Goal: Task Accomplishment & Management: Manage account settings

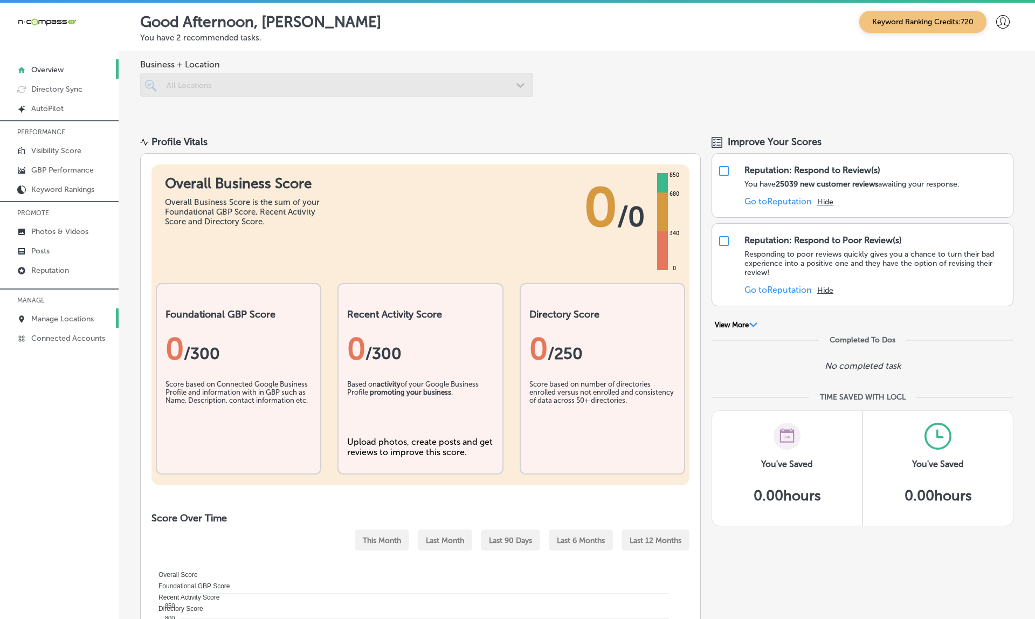
click at [66, 314] on link "Manage Locations" at bounding box center [59, 317] width 119 height 19
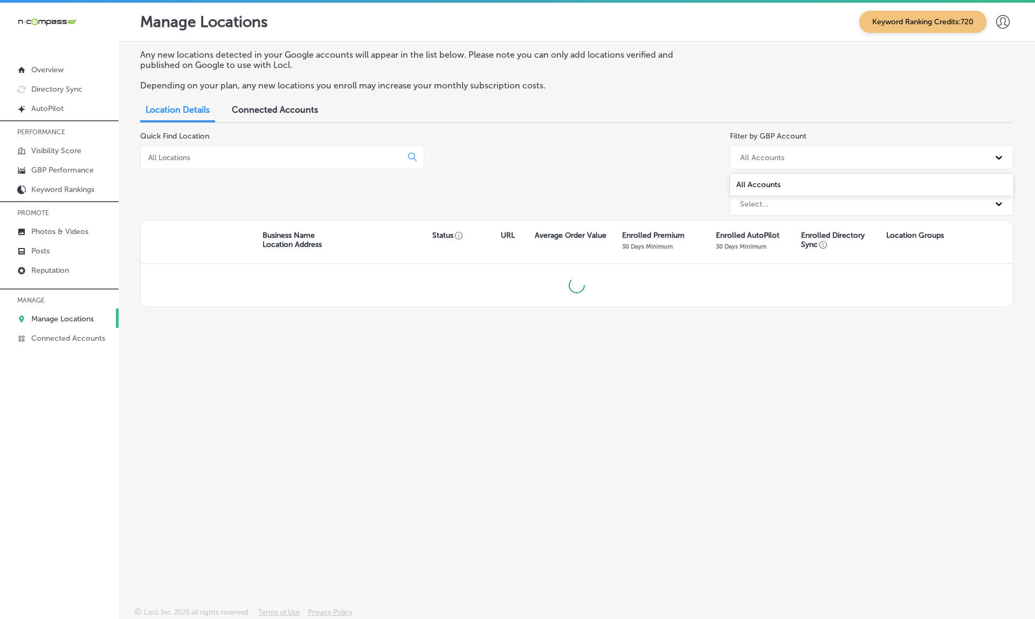
click at [773, 145] on div "All Accounts" at bounding box center [872, 157] width 284 height 24
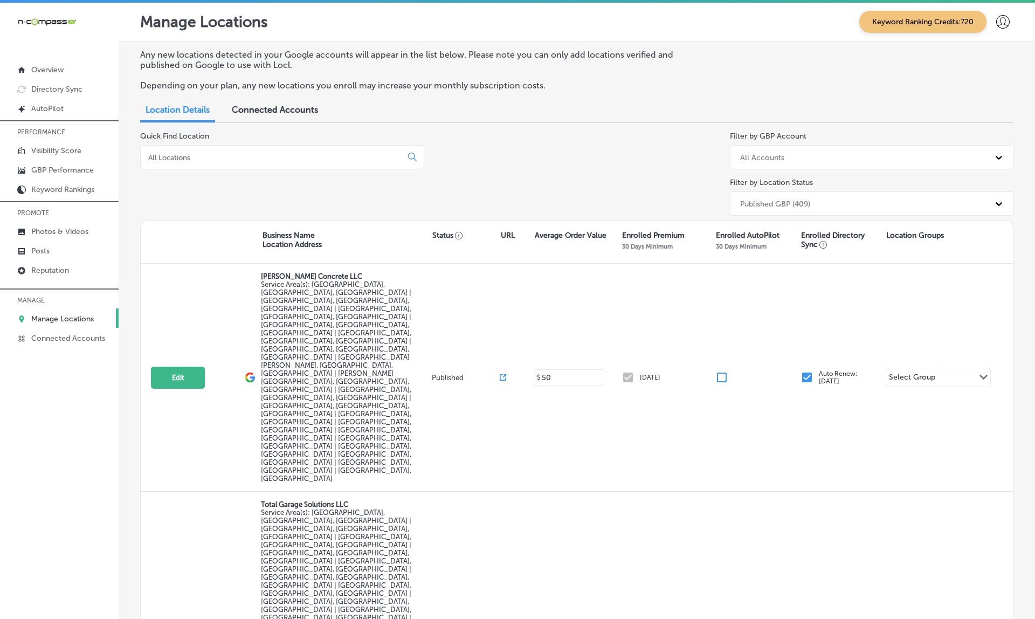
click at [742, 161] on div "All Accounts" at bounding box center [862, 157] width 255 height 18
click at [792, 199] on div "Published GBP (409)" at bounding box center [775, 203] width 70 height 9
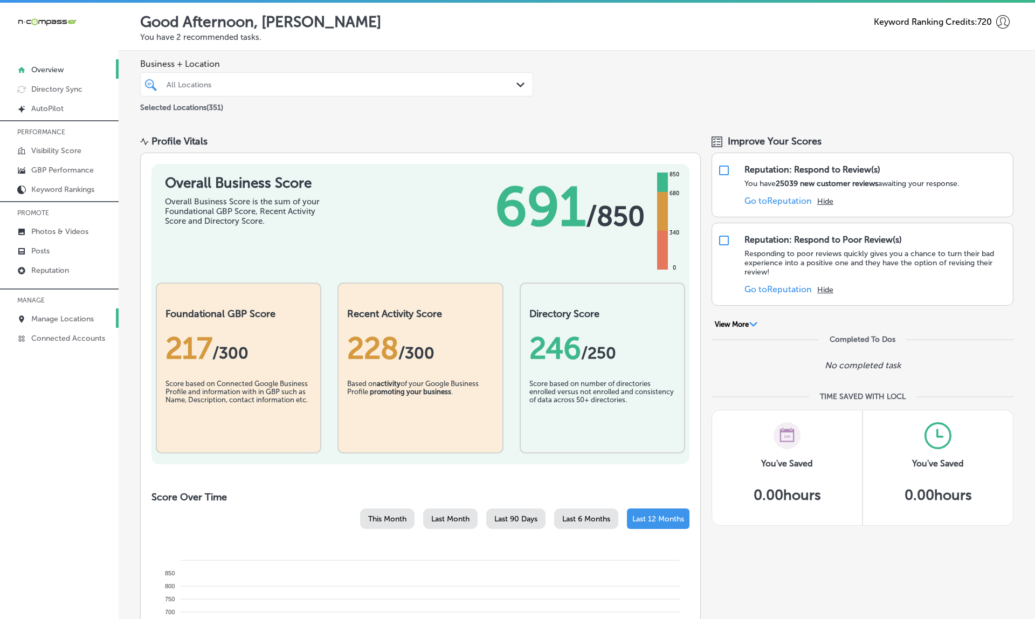
click at [49, 317] on p "Manage Locations" at bounding box center [62, 318] width 63 height 9
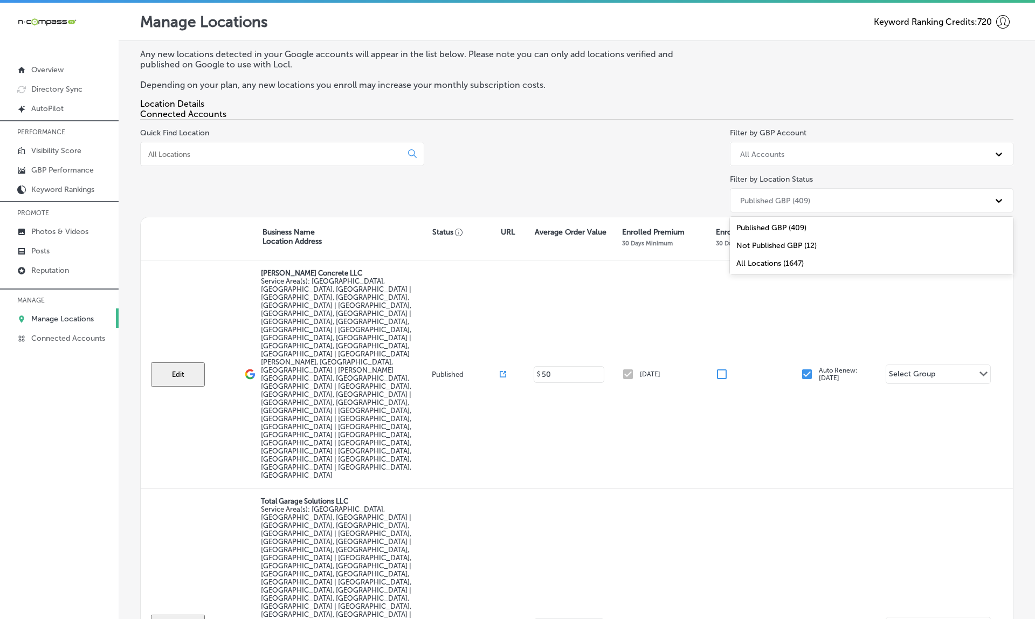
click at [775, 197] on div "Published GBP (409)" at bounding box center [775, 200] width 70 height 9
click at [764, 263] on div "All Locations (1647)" at bounding box center [872, 263] width 284 height 18
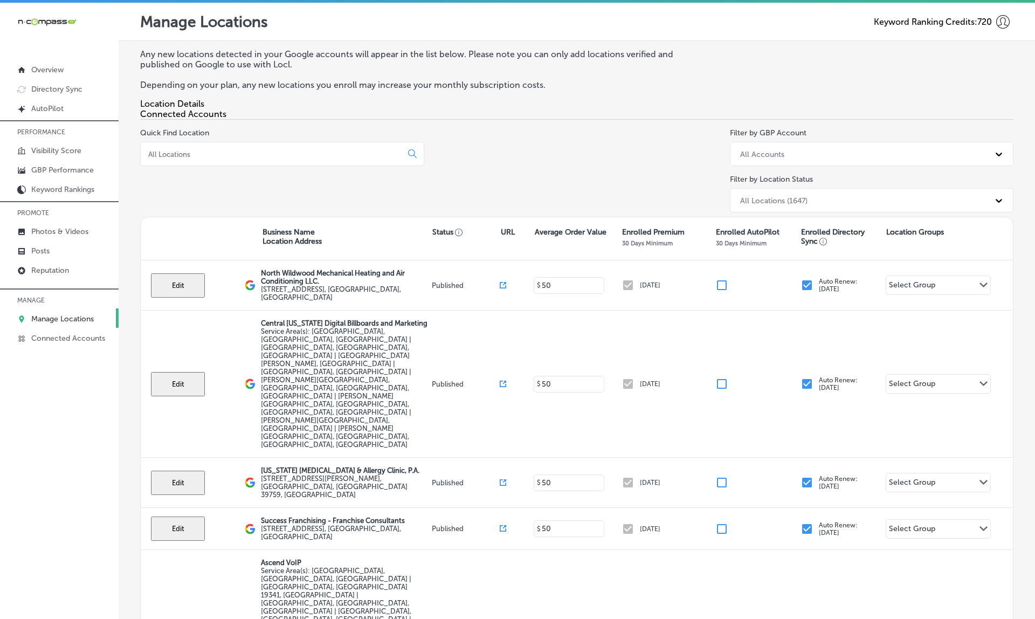
click at [226, 110] on span "Connected Accounts" at bounding box center [183, 114] width 86 height 10
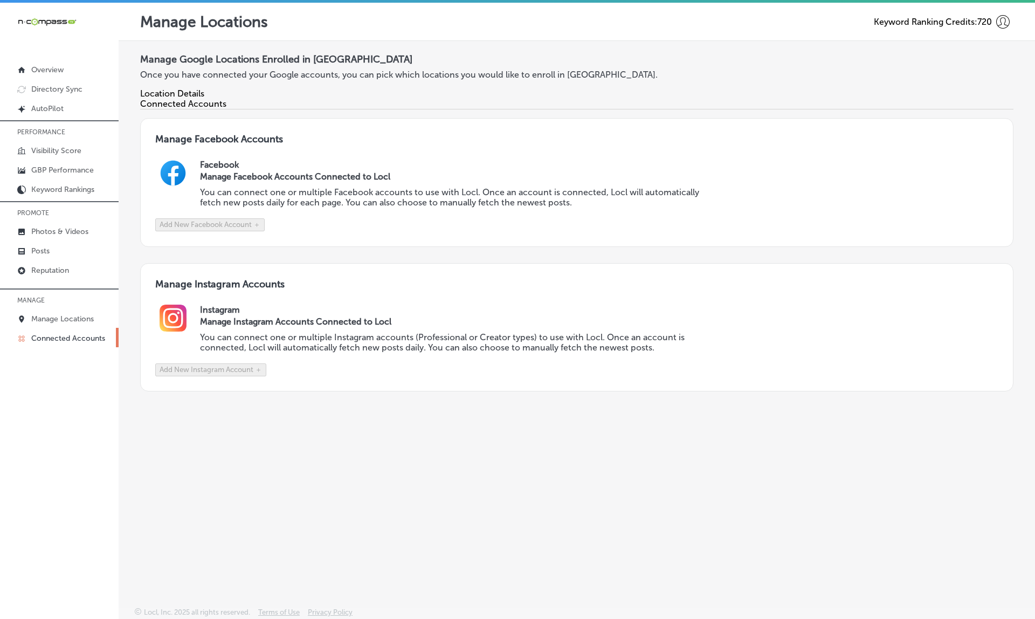
click at [190, 97] on span "Location Details" at bounding box center [172, 93] width 64 height 10
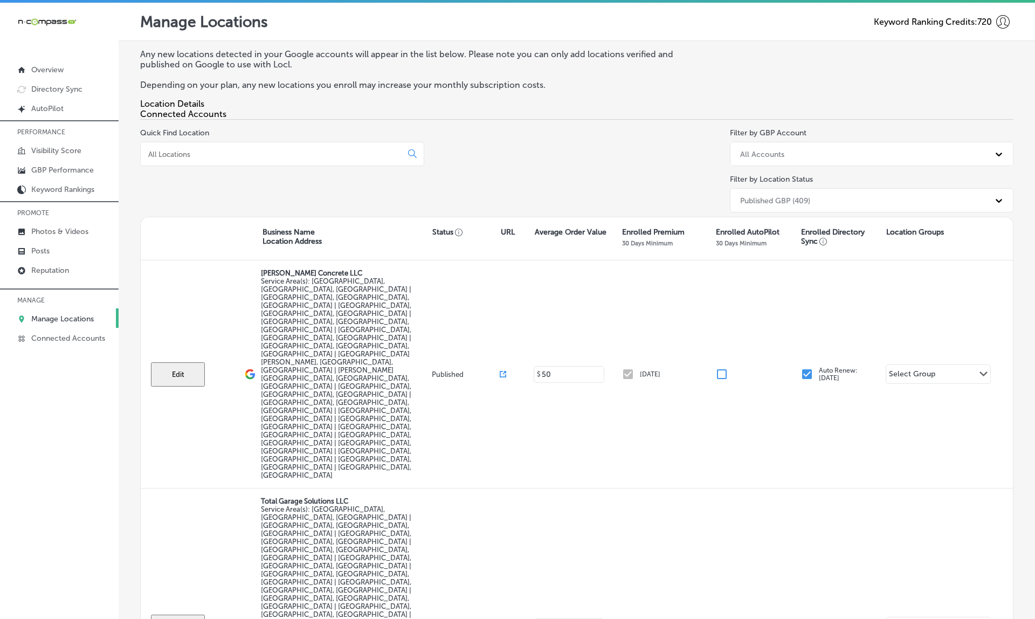
click at [799, 198] on div "Published GBP (409)" at bounding box center [775, 200] width 70 height 9
click at [766, 266] on div "All Locations (1647)" at bounding box center [872, 263] width 284 height 18
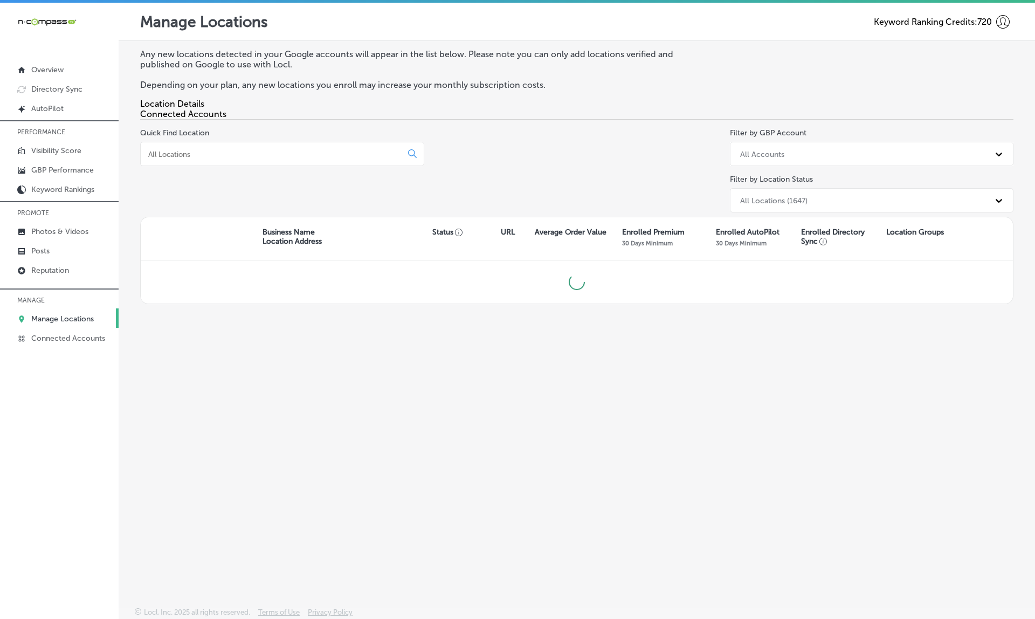
click at [541, 112] on div "Location Details Connected Accounts" at bounding box center [576, 109] width 873 height 21
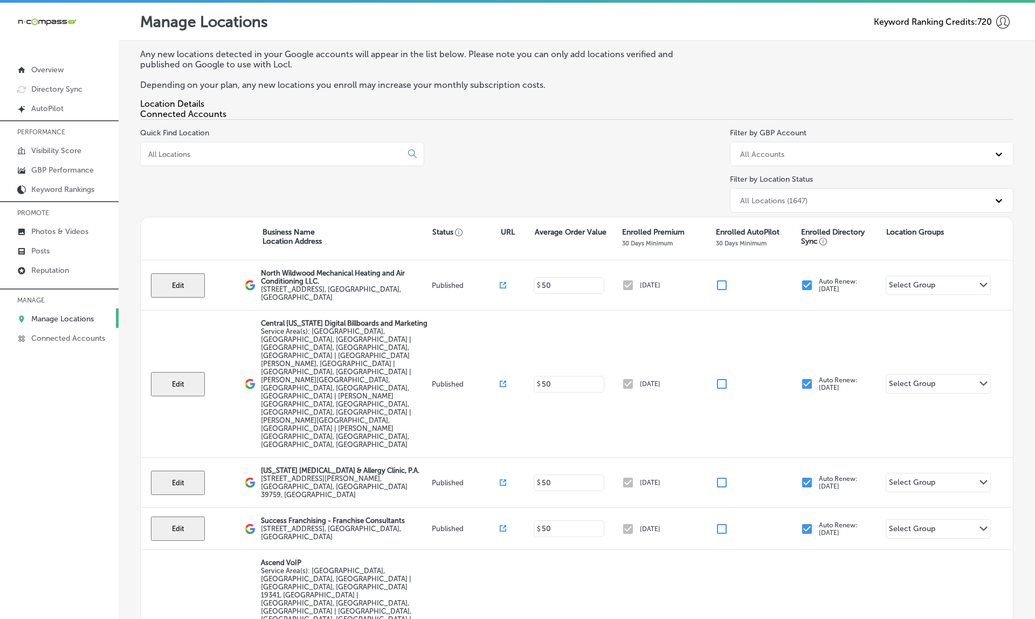
click at [567, 179] on div "Quick Find Location Filter by GBP Account All Accounts Filter by Location Statu…" at bounding box center [576, 172] width 873 height 88
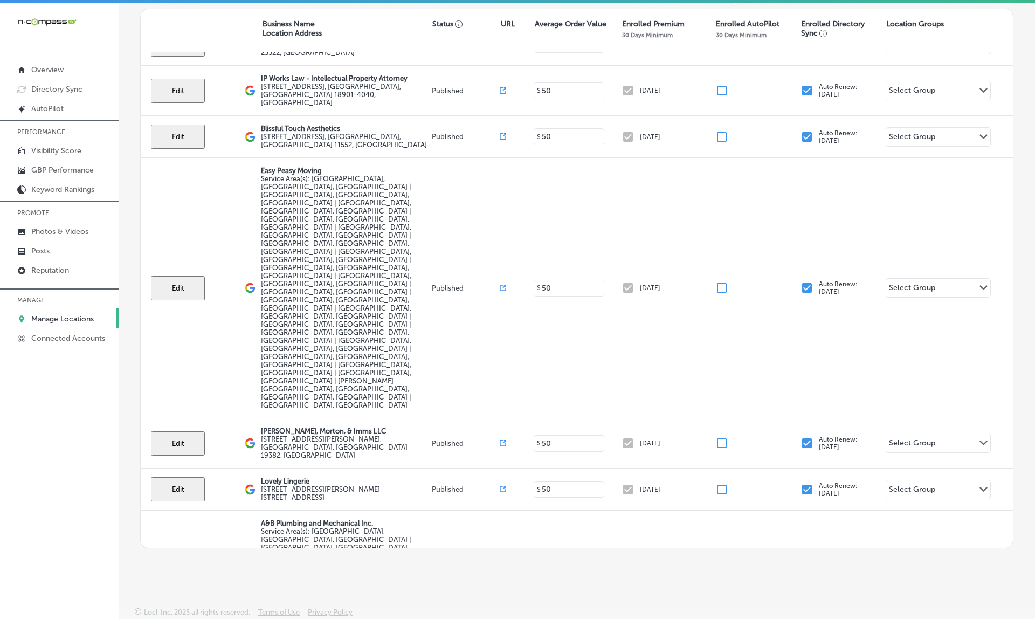
scroll to position [1682, 0]
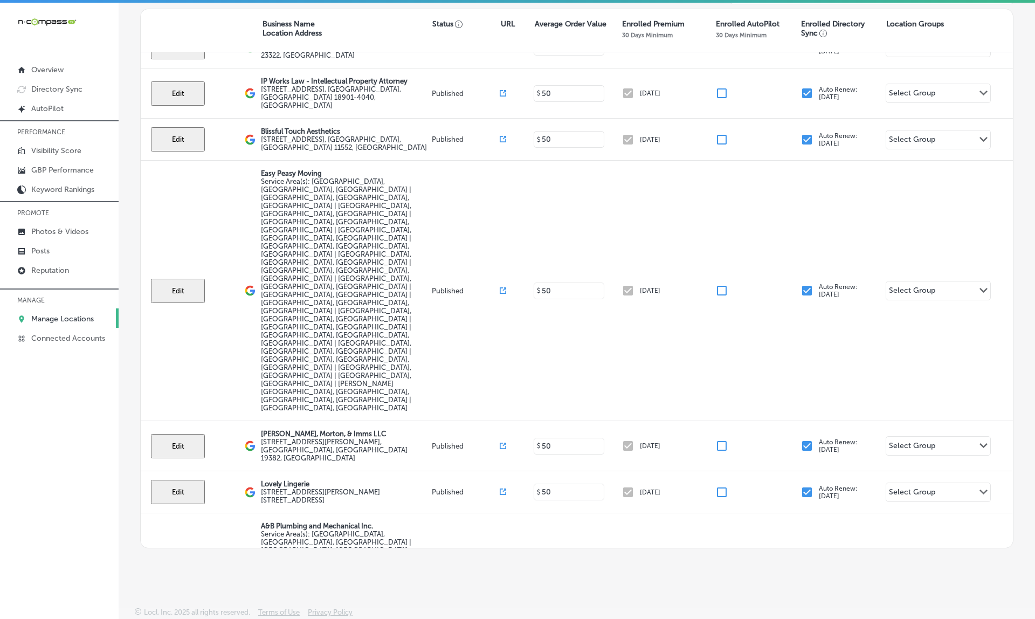
select select "US"
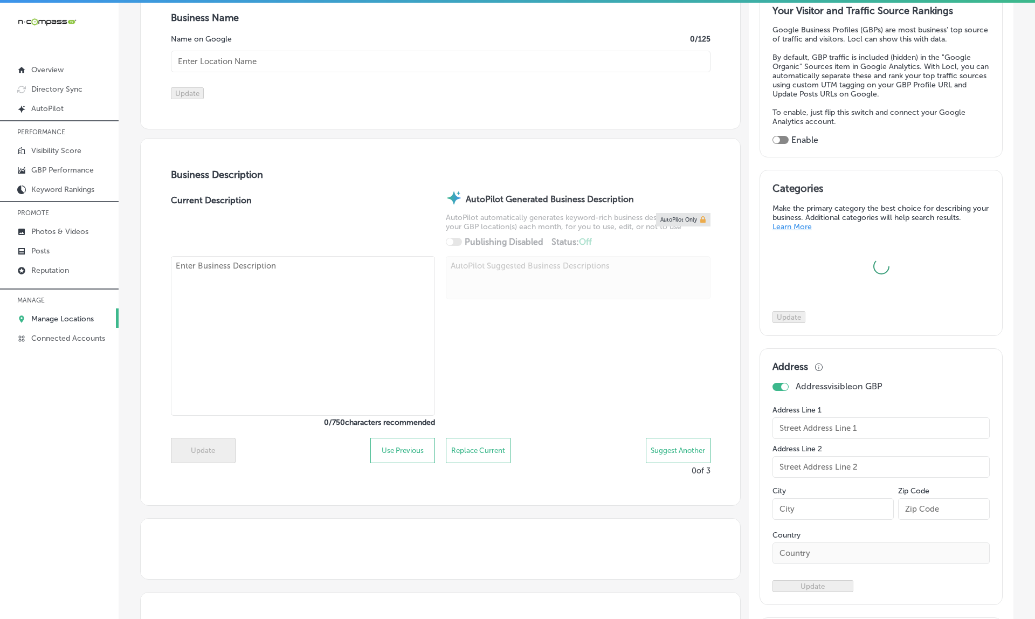
type input "Mile High Ink"
type textarea "Mile High Ink is [GEOGRAPHIC_DATA], CO's premier tattoo and piercing studio, ma…"
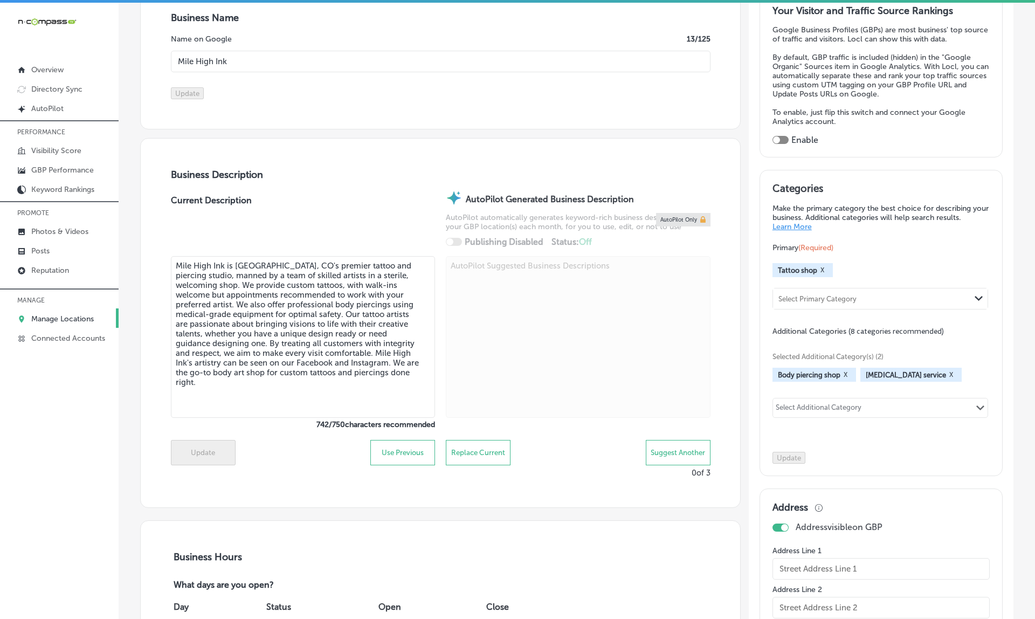
type input "[STREET_ADDRESS]"
type input "Lakewood"
type input "80215"
type input "US"
type input "[URL][DOMAIN_NAME]"
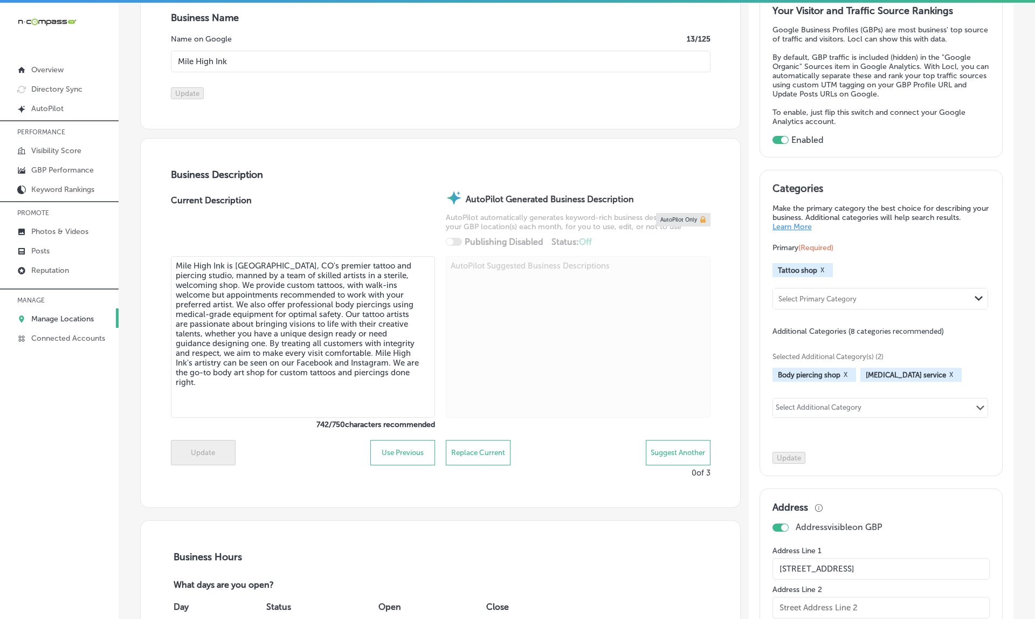
checkbox input "true"
type input "[PHONE_NUMBER]"
click at [68, 315] on p "Manage Locations" at bounding box center [62, 318] width 63 height 9
